Goal: Navigation & Orientation: Find specific page/section

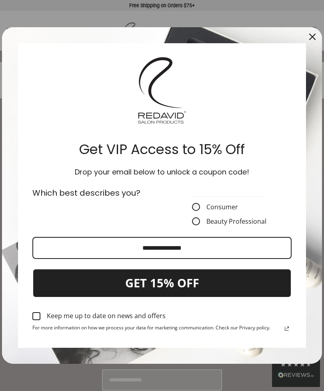
click at [18, 205] on form "Get VIP Access to 15% Off Drop your email below to unlock a coupon code! Which …" at bounding box center [162, 195] width 320 height 337
click at [314, 36] on icon "close icon" at bounding box center [313, 37] width 6 height 6
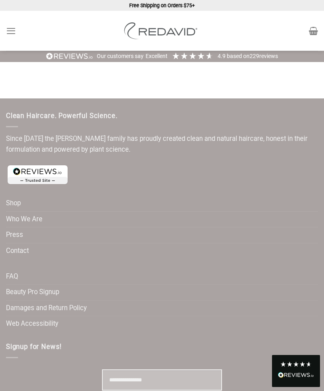
click at [13, 31] on icon "Menu" at bounding box center [11, 31] width 10 height 12
click at [15, 34] on icon "Menu" at bounding box center [11, 31] width 10 height 12
click at [14, 37] on link "Menu" at bounding box center [11, 31] width 10 height 20
click at [16, 204] on link "Shop" at bounding box center [13, 204] width 15 height 16
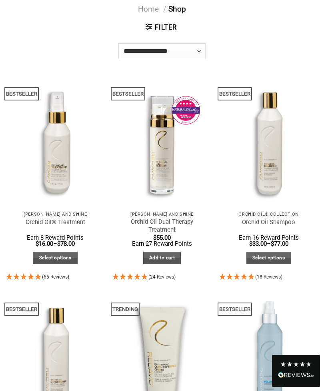
scroll to position [73, 0]
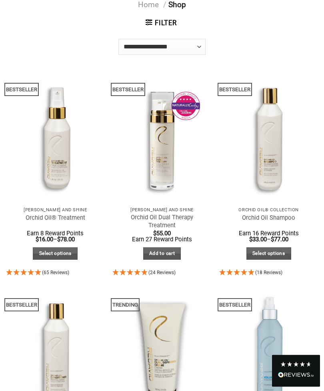
click at [139, 271] on icon "4.92 Stars - 24 Reviews" at bounding box center [137, 272] width 7 height 6
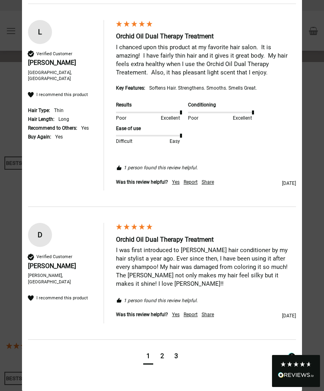
scroll to position [1319, 0]
click at [161, 359] on div "2" at bounding box center [163, 356] width 4 height 9
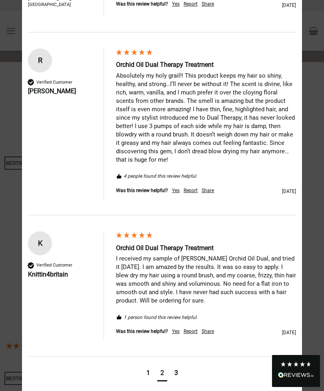
scroll to position [824, 0]
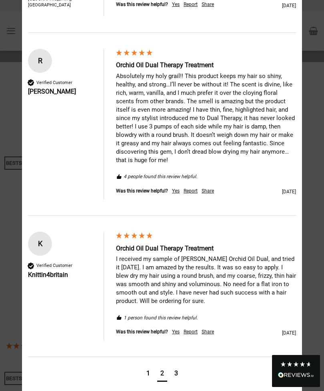
click at [179, 367] on div "3" at bounding box center [176, 374] width 10 height 15
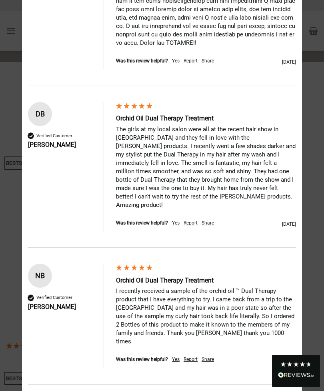
scroll to position [881, 0]
